Goal: Transaction & Acquisition: Subscribe to service/newsletter

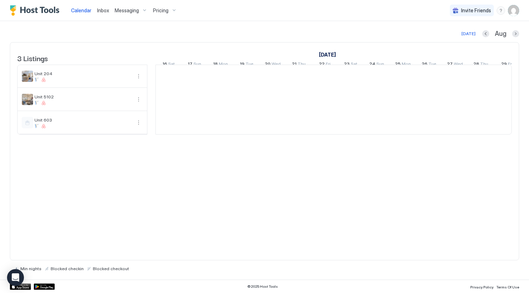
scroll to position [0, 390]
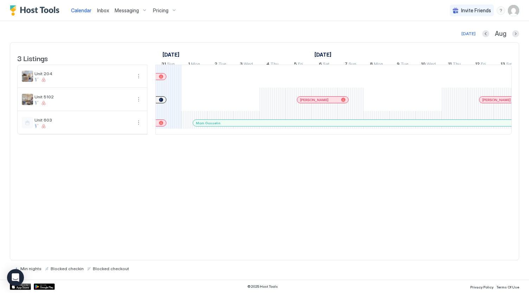
click at [167, 13] on span "Pricing" at bounding box center [160, 10] width 15 height 6
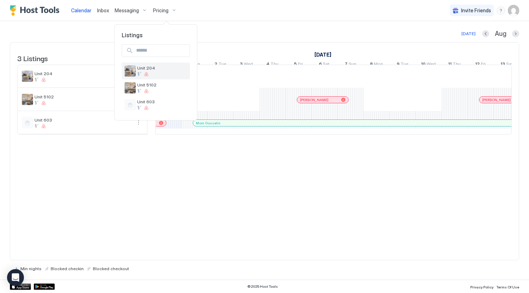
click at [175, 68] on span "Unit 204" at bounding box center [162, 67] width 50 height 5
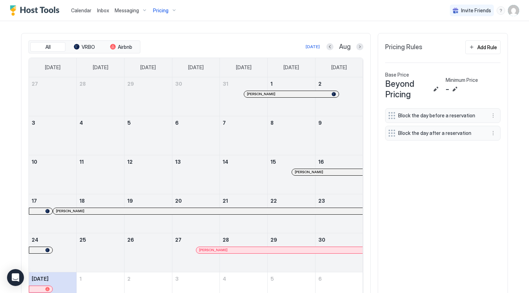
scroll to position [211, 0]
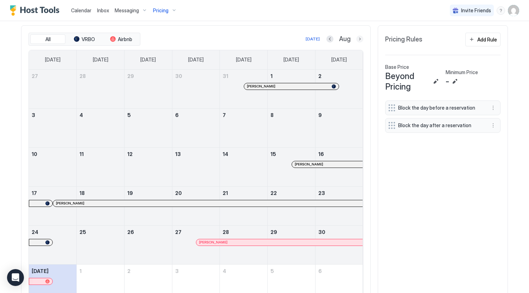
click at [357, 41] on button "Next month" at bounding box center [359, 38] width 7 height 7
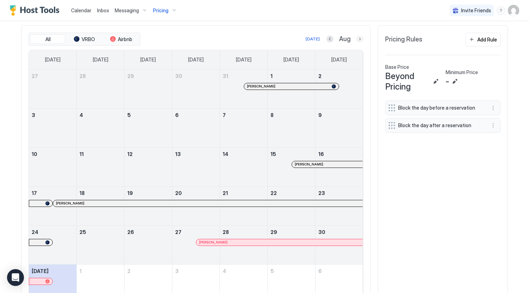
click at [357, 41] on button "Next month" at bounding box center [359, 38] width 7 height 7
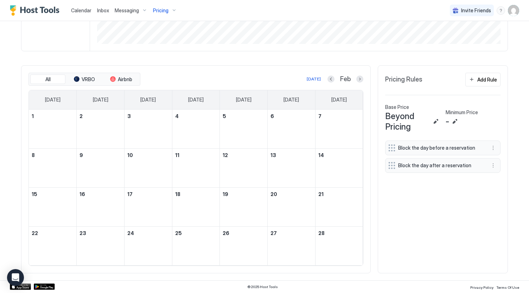
scroll to position [173, 0]
click at [356, 80] on button "Next month" at bounding box center [359, 79] width 7 height 7
click at [356, 80] on div "All VRBO Airbnb [DATE] Feb [DATE] [DATE] [DATE] [DATE] [DATE] [DATE] [DATE] 1 2…" at bounding box center [195, 169] width 335 height 193
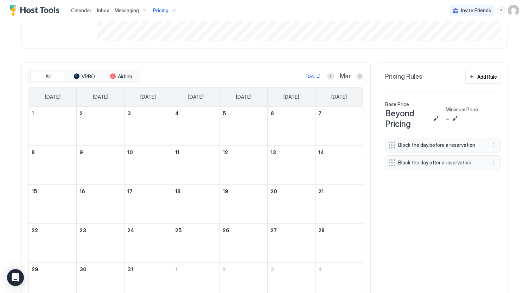
scroll to position [211, 0]
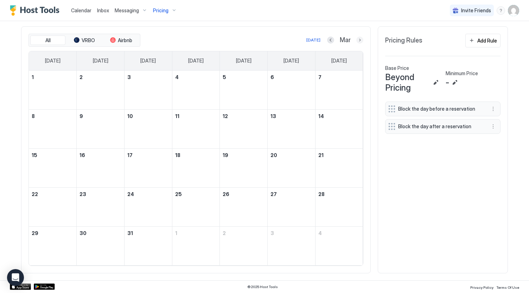
click at [360, 44] on button "Next month" at bounding box center [359, 40] width 7 height 7
click at [329, 44] on button "Previous month" at bounding box center [330, 40] width 7 height 7
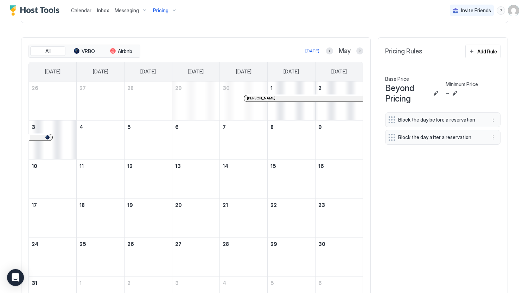
scroll to position [198, 0]
click at [347, 102] on div at bounding box center [350, 99] width 6 height 6
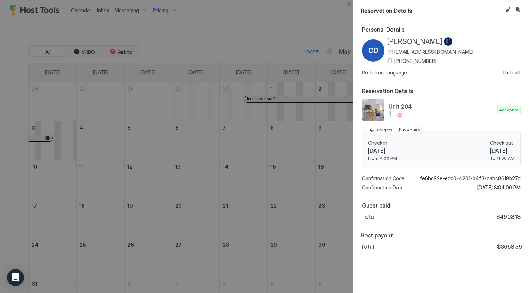
click at [297, 167] on div at bounding box center [264, 146] width 529 height 293
click at [347, 6] on button "Close" at bounding box center [348, 4] width 8 height 8
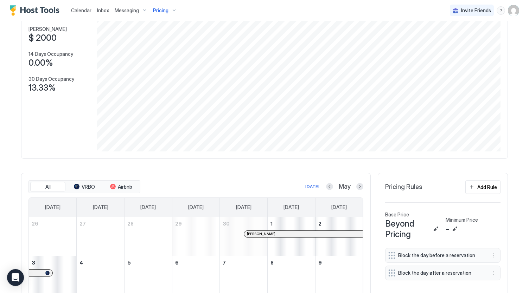
scroll to position [62, 0]
click at [168, 13] on div "Pricing" at bounding box center [165, 11] width 30 height 12
click at [159, 88] on div "Unit 5102" at bounding box center [162, 87] width 50 height 11
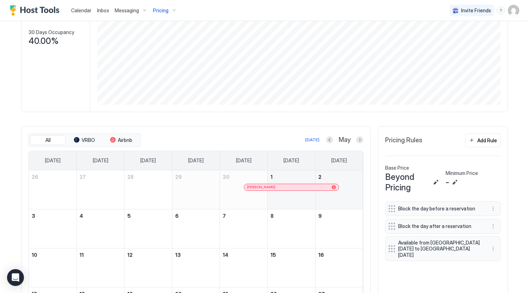
scroll to position [111, 0]
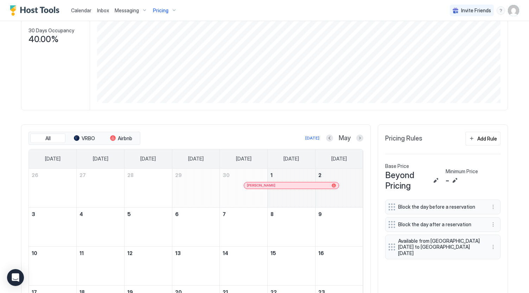
click at [309, 188] on div at bounding box center [312, 186] width 6 height 6
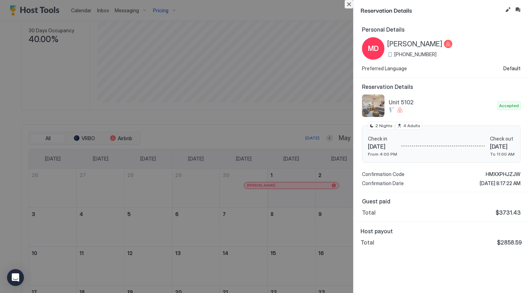
click at [347, 4] on button "Close" at bounding box center [348, 4] width 8 height 8
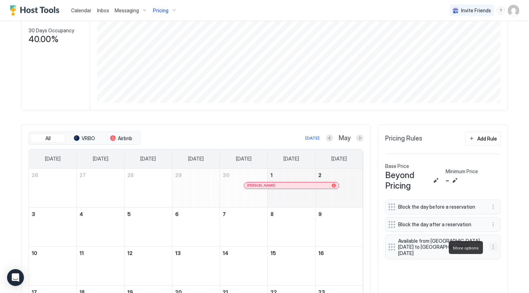
click at [492, 248] on button "More options" at bounding box center [493, 247] width 8 height 8
click at [495, 255] on div "Edit" at bounding box center [496, 257] width 15 height 5
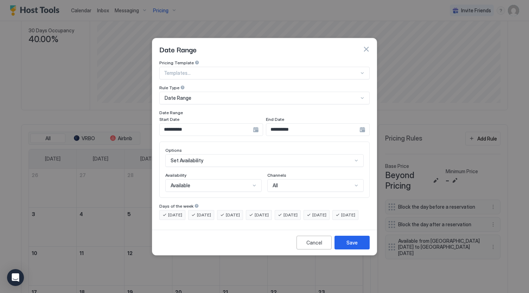
click at [214, 124] on input "**********" at bounding box center [206, 130] width 93 height 12
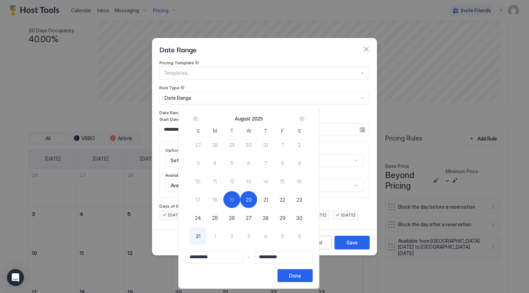
click at [304, 119] on div "Next" at bounding box center [302, 119] width 6 height 6
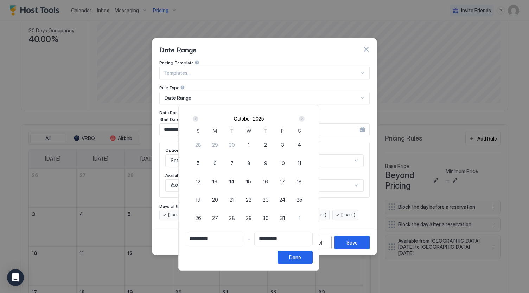
click at [304, 119] on div "Next" at bounding box center [302, 119] width 6 height 6
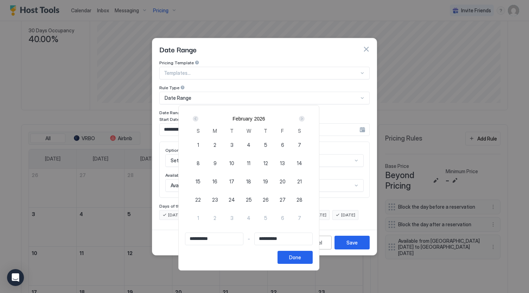
click at [304, 119] on div "Next" at bounding box center [302, 119] width 6 height 6
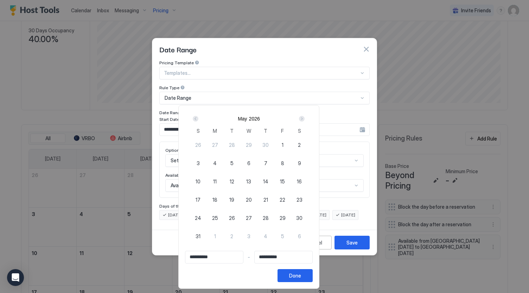
click at [301, 144] on span "2" at bounding box center [299, 144] width 3 height 7
type input "**********"
click at [206, 162] on div "3" at bounding box center [197, 163] width 17 height 17
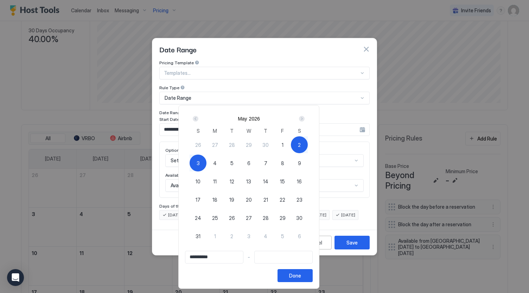
type input "**********"
click at [312, 278] on button "Done" at bounding box center [294, 275] width 35 height 13
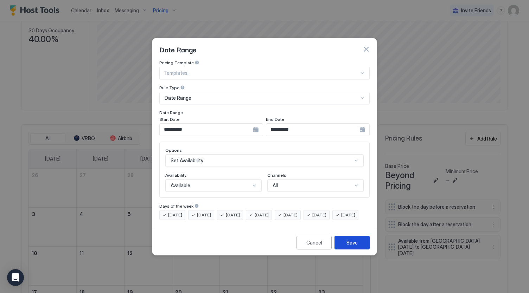
click at [351, 246] on div "Save" at bounding box center [351, 242] width 11 height 7
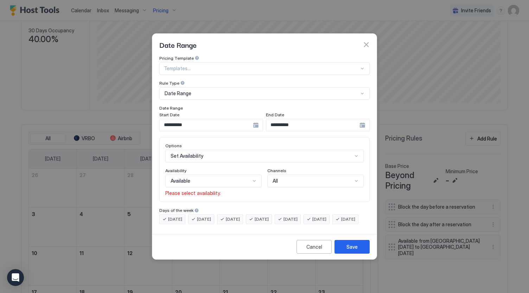
click at [285, 178] on div "All" at bounding box center [312, 181] width 80 height 6
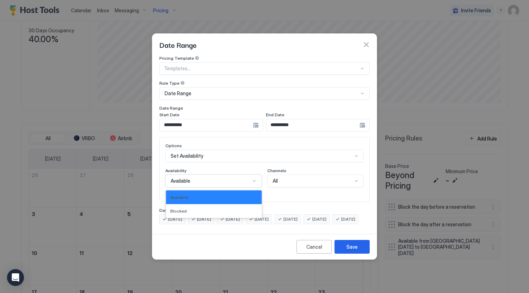
click at [231, 178] on div "Available" at bounding box center [210, 181] width 80 height 6
click at [215, 195] on div "Available" at bounding box center [213, 197] width 87 height 5
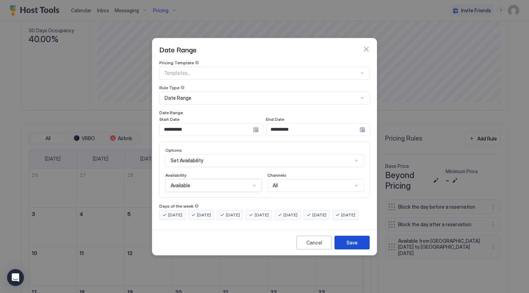
click at [353, 246] on div "Save" at bounding box center [351, 242] width 11 height 7
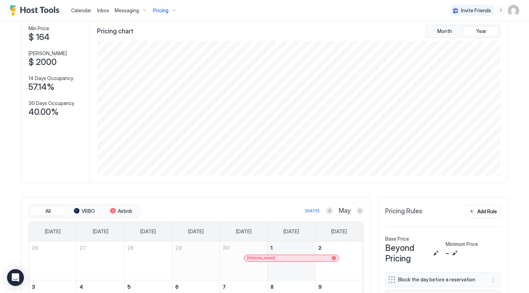
scroll to position [0, 0]
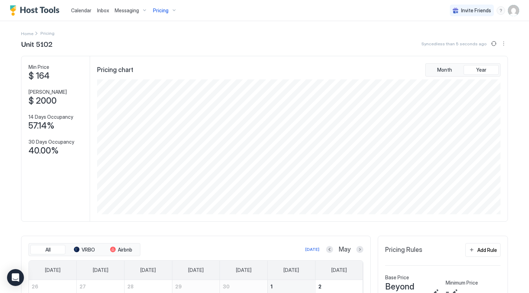
click at [165, 15] on div "Pricing" at bounding box center [165, 11] width 30 height 12
click at [154, 98] on div "Unit 603" at bounding box center [156, 104] width 68 height 17
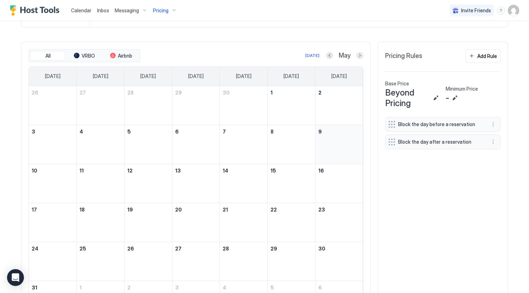
scroll to position [186, 0]
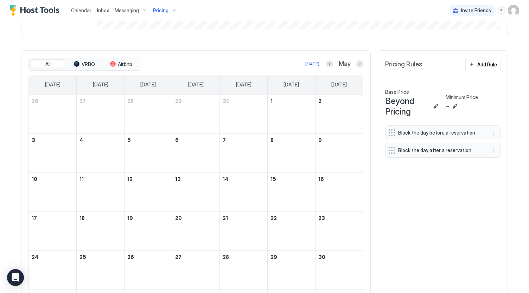
click at [323, 67] on div "[DATE] May" at bounding box center [252, 64] width 221 height 8
